Goal: Task Accomplishment & Management: Manage account settings

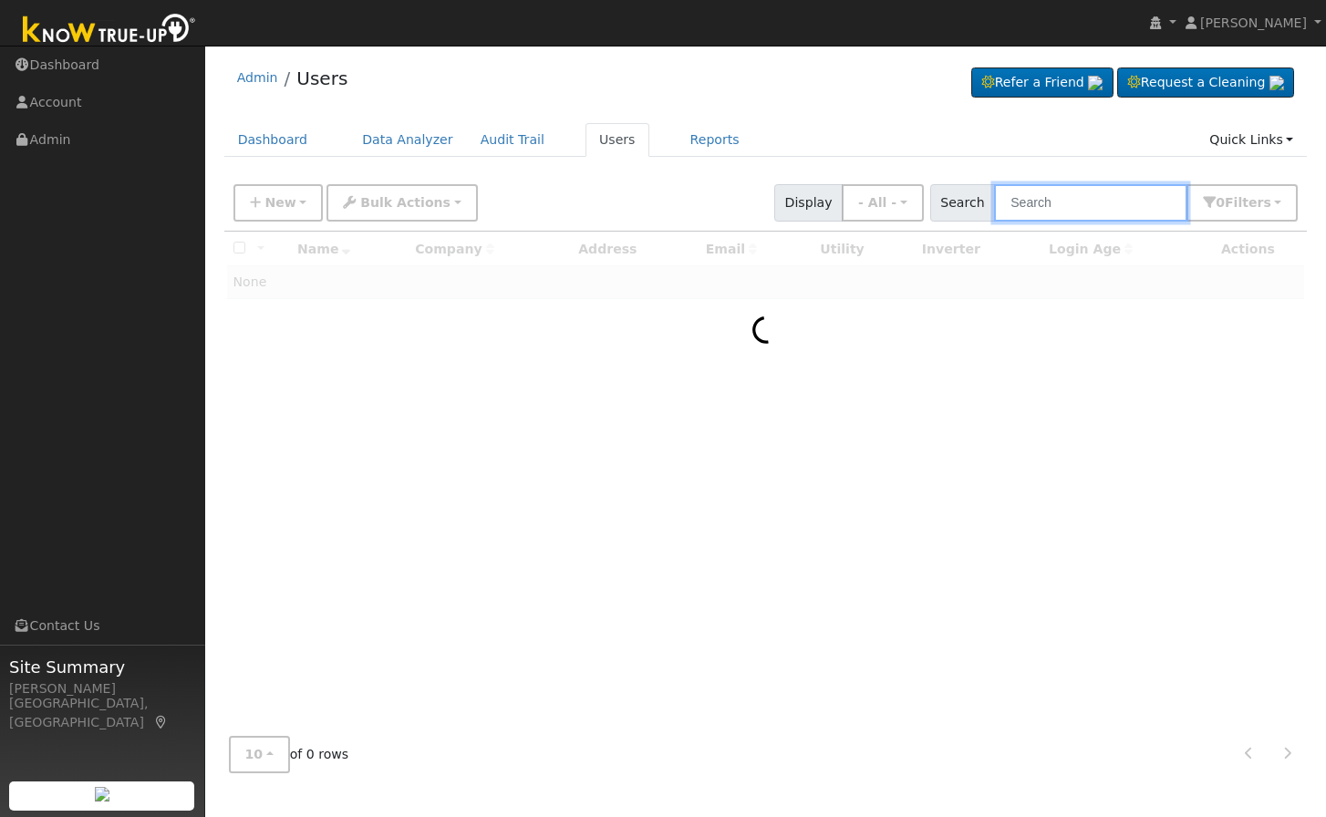
click at [1070, 203] on input "text" at bounding box center [1090, 202] width 193 height 37
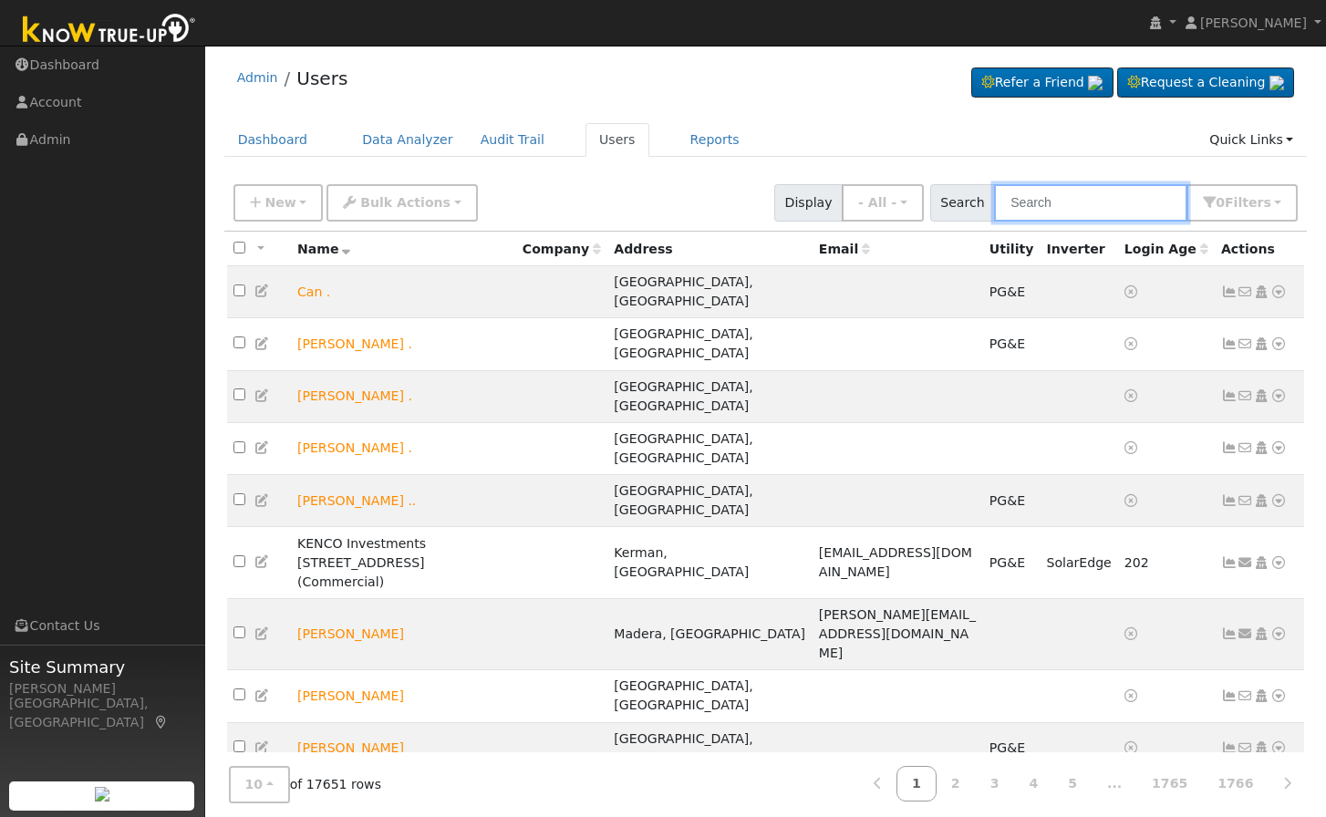
click at [1070, 203] on input "text" at bounding box center [1090, 202] width 193 height 37
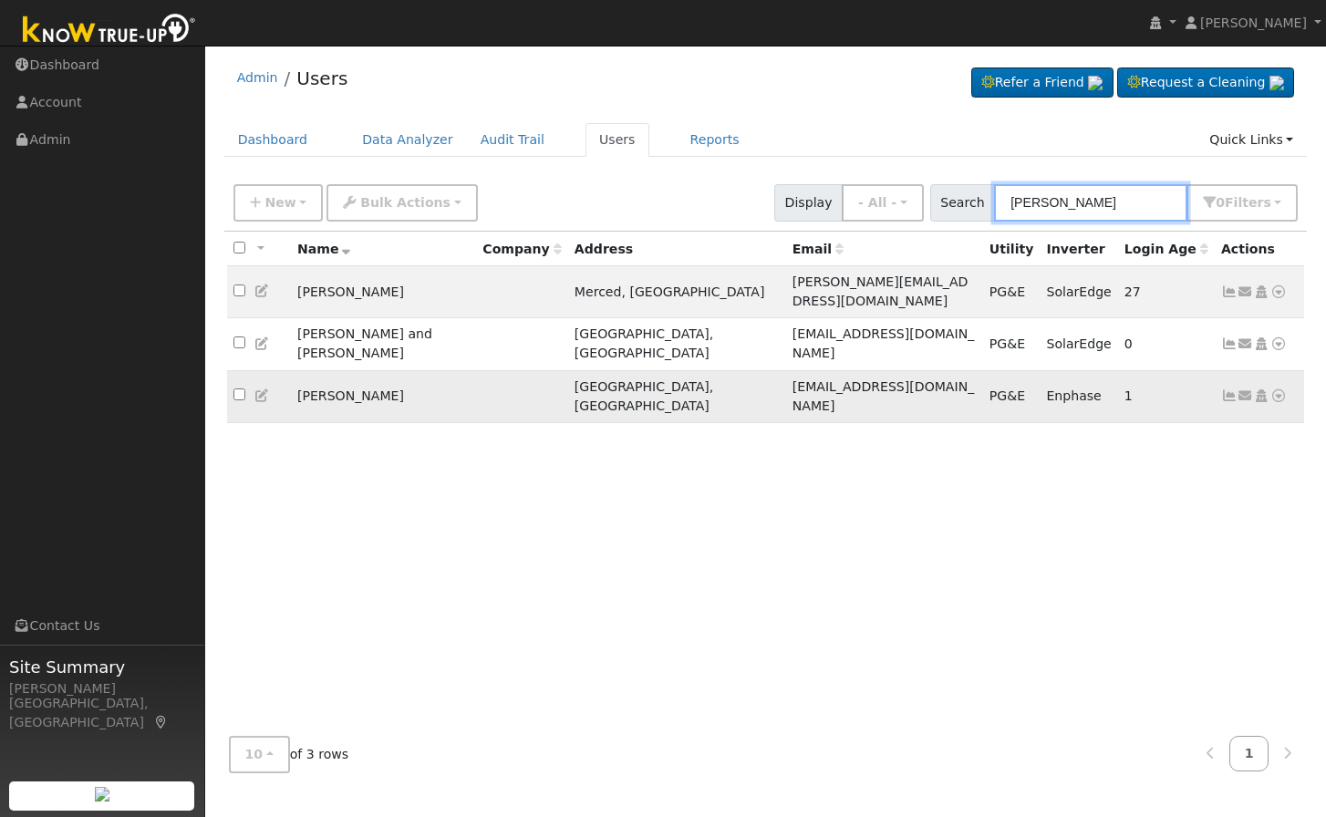
type input "[PERSON_NAME]"
click at [262, 389] on icon at bounding box center [262, 395] width 16 height 13
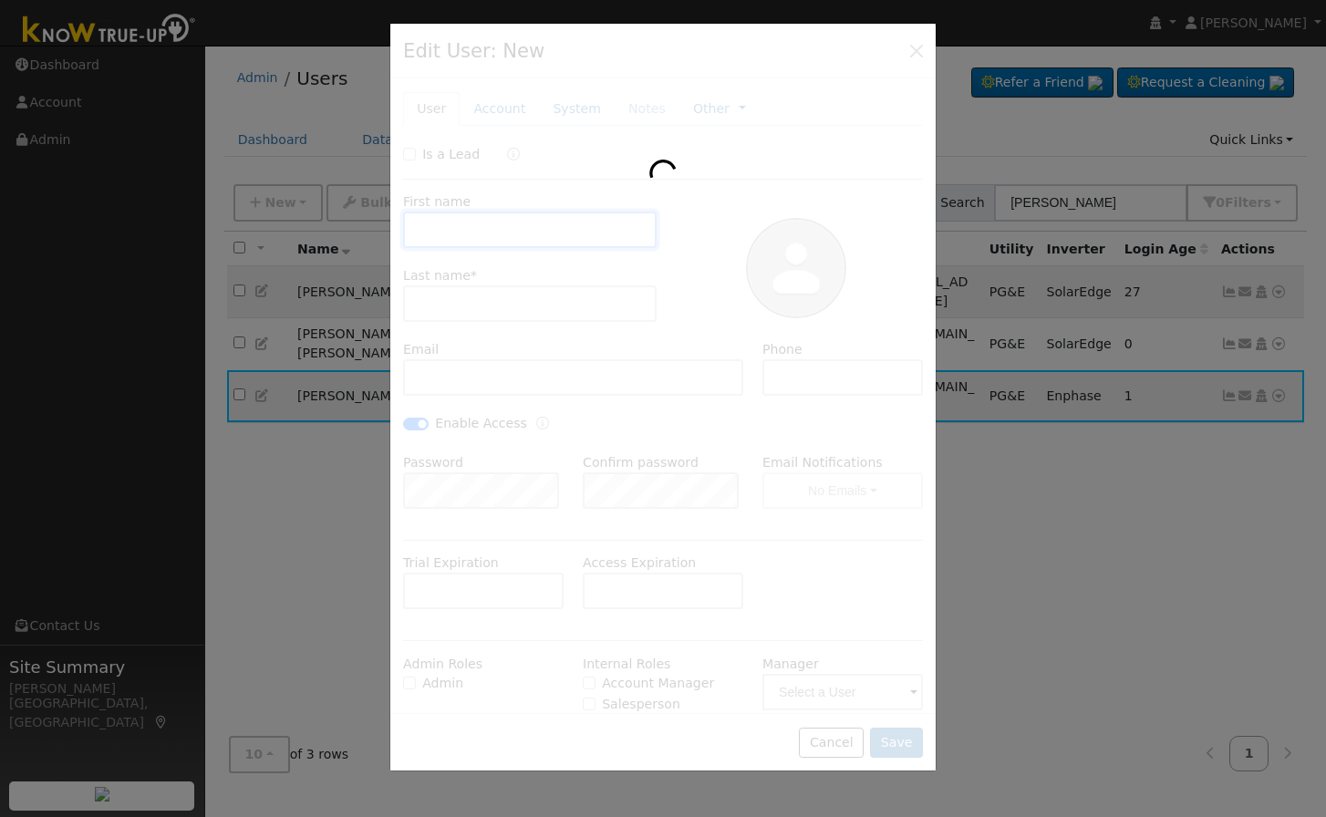
type input "[DATE]"
type input "2020"
type input "[PERSON_NAME]"
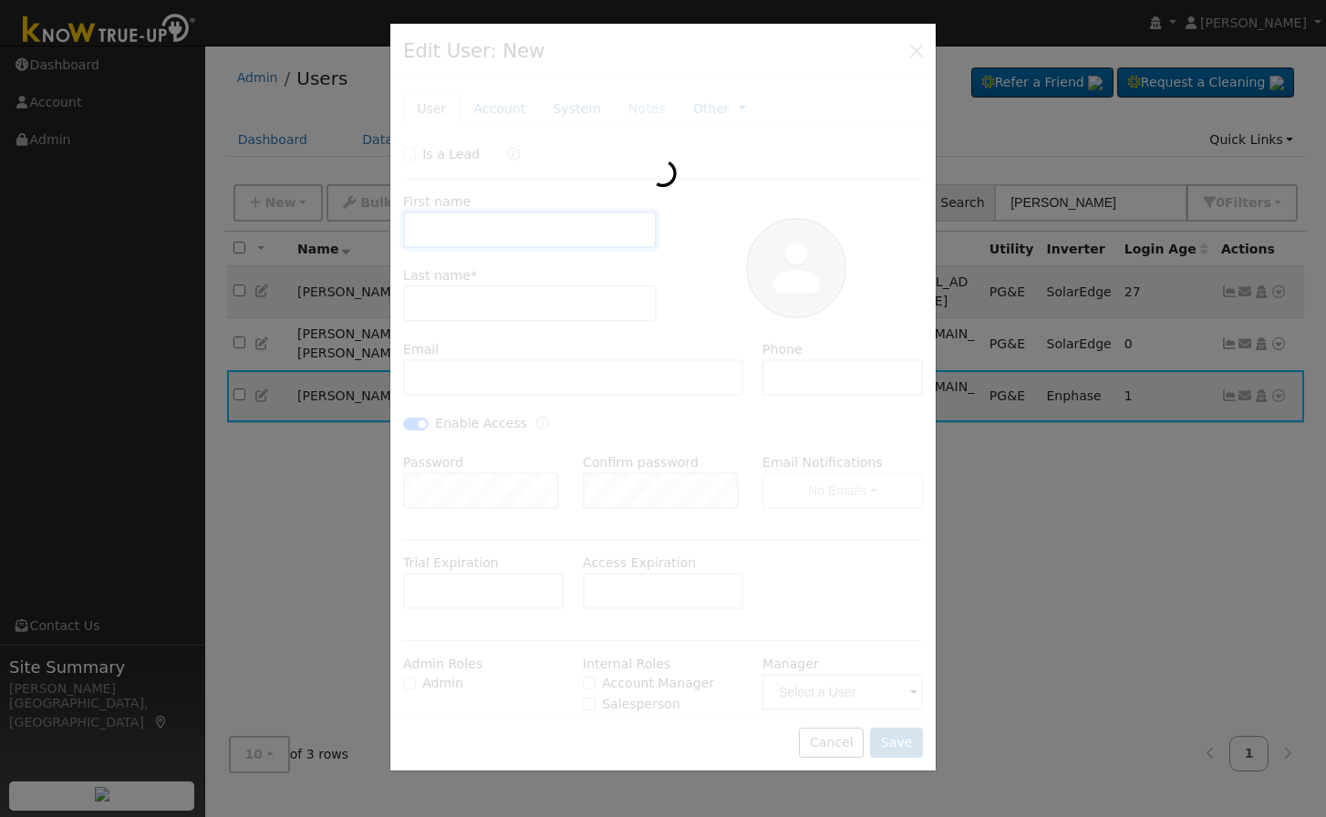
type input "[PERSON_NAME]"
type input "[EMAIL_ADDRESS][DOMAIN_NAME]"
type input "[PHONE_NUMBER]"
checkbox input "true"
type input "Pacific Gas & Electric"
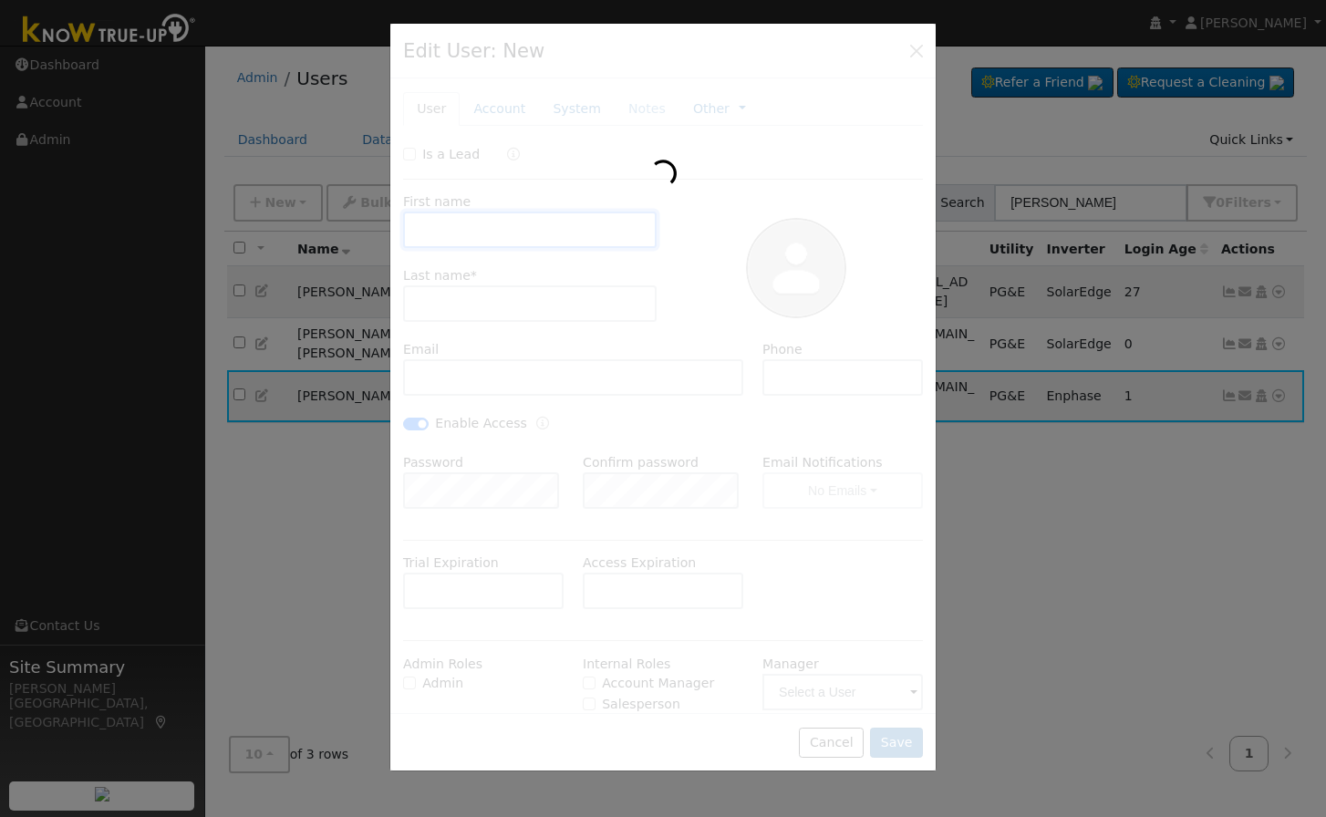
type input "Enphase Energy"
type input "11.7"
type input "PG&E"
type input "Enphase"
select select "11"
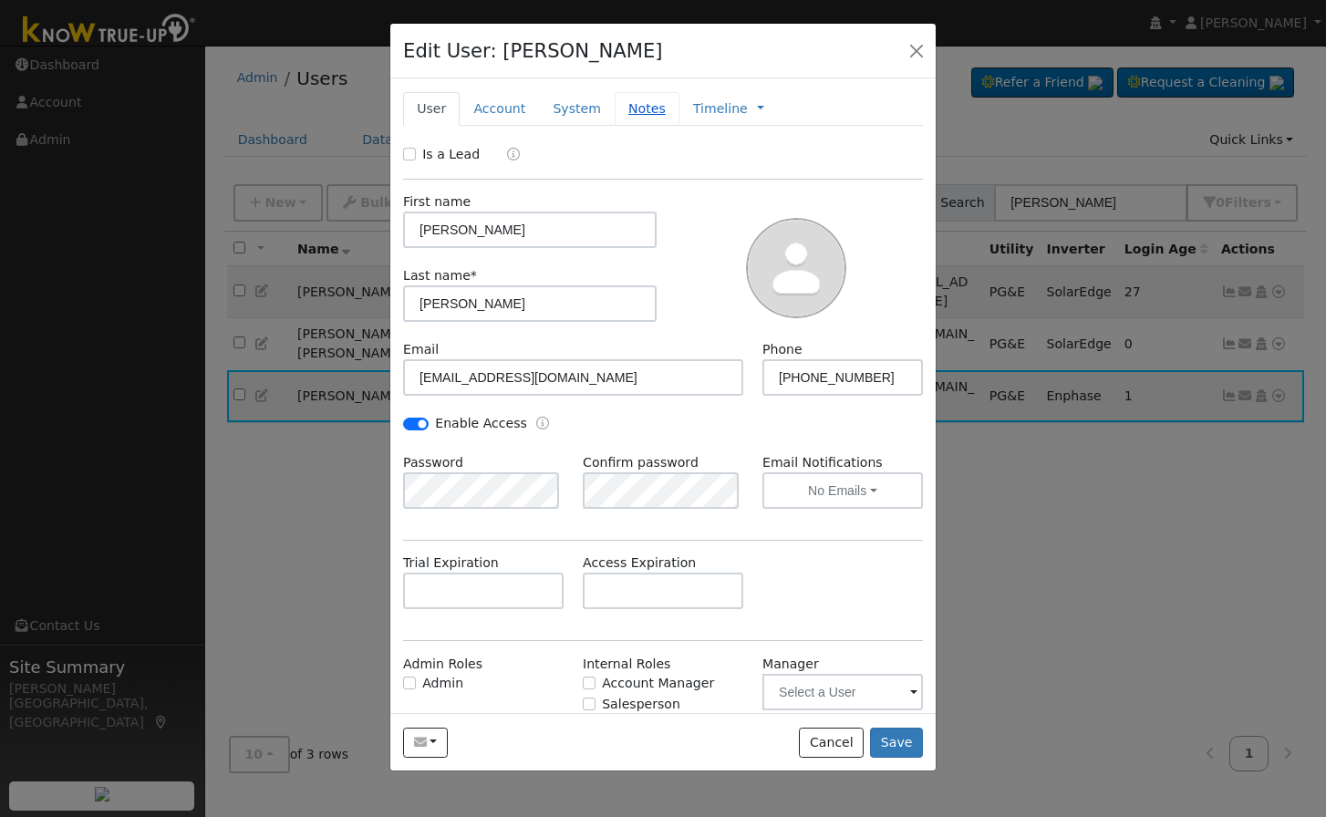
click at [622, 110] on link "Notes" at bounding box center [647, 109] width 65 height 34
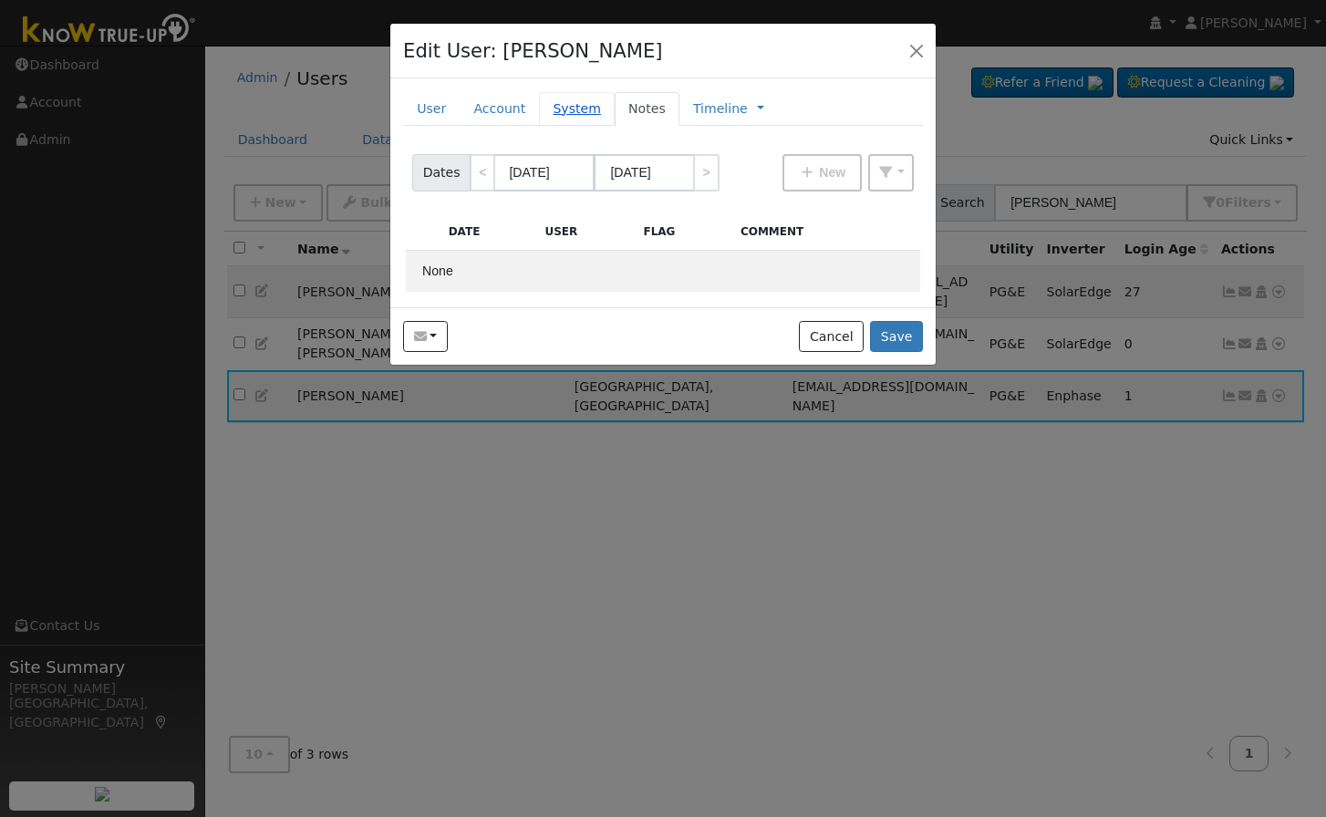
click at [561, 107] on link "System" at bounding box center [577, 109] width 76 height 34
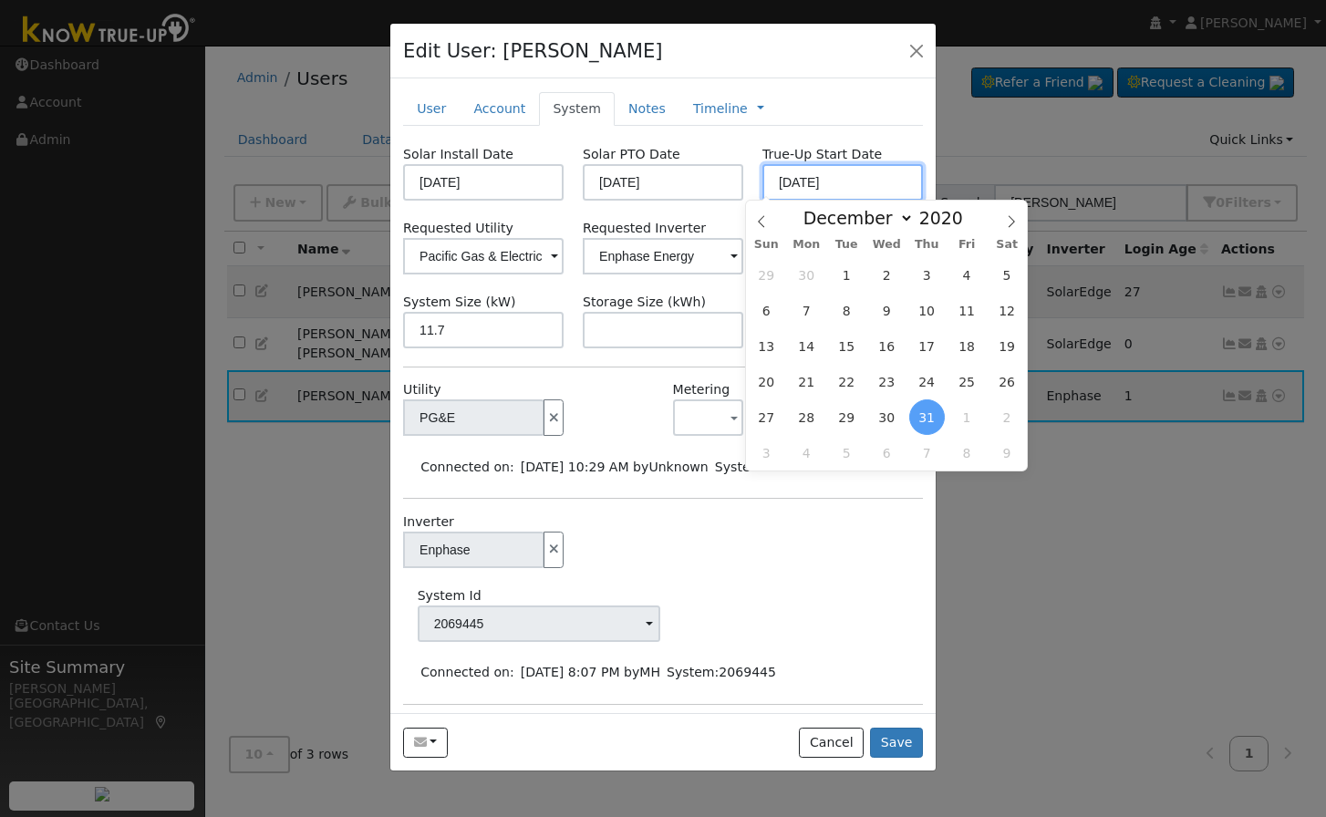
click at [865, 184] on input "[DATE]" at bounding box center [842, 182] width 161 height 36
click at [1009, 220] on icon at bounding box center [1011, 221] width 13 height 13
type input "2021"
select select "0"
click at [969, 272] on span "1" at bounding box center [967, 275] width 36 height 36
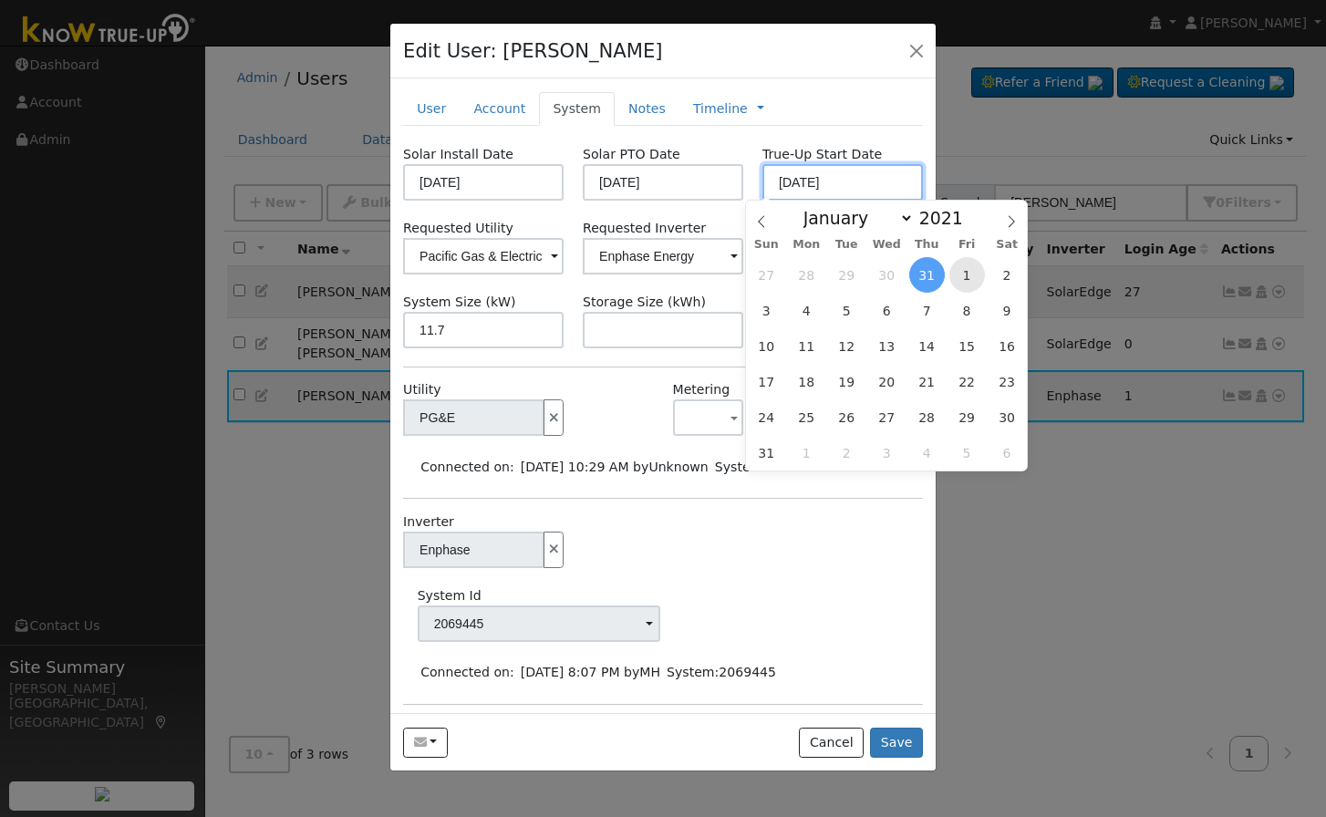
type input "[DATE]"
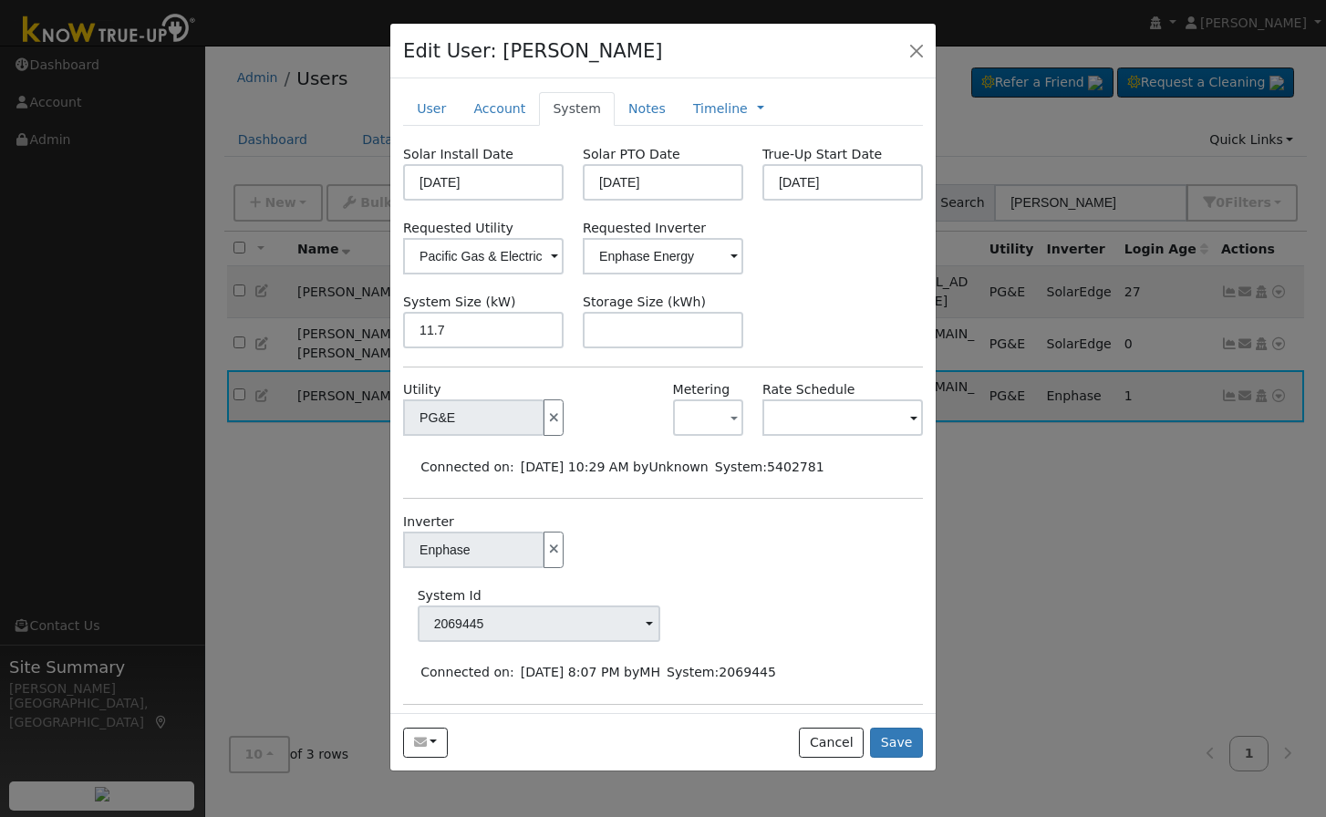
click at [876, 285] on div "Solar Install Date [DATE] Solar PTO Date [DATE] True-Up Start Date [DATE] Reque…" at bounding box center [663, 513] width 520 height 736
click at [905, 743] on button "Save" at bounding box center [896, 743] width 53 height 31
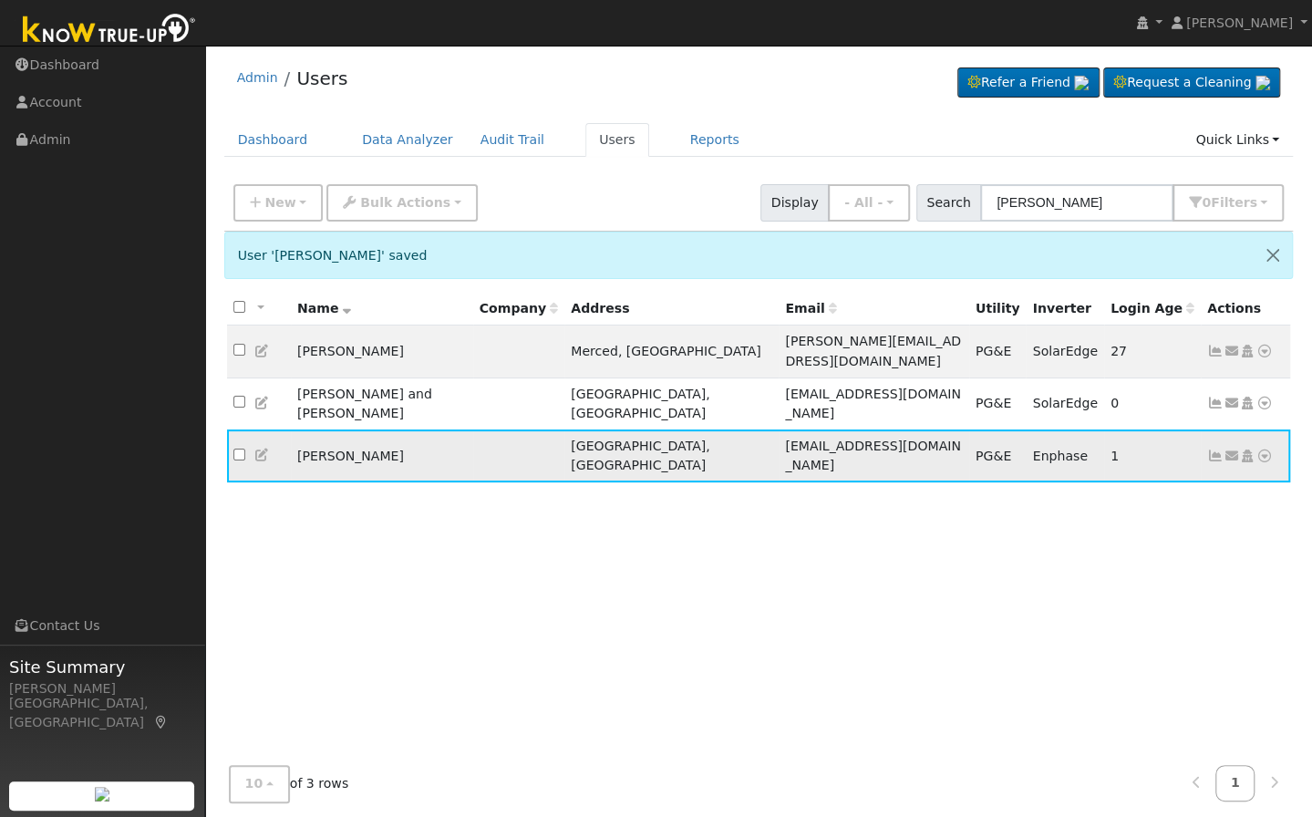
click at [1251, 450] on icon at bounding box center [1247, 456] width 16 height 13
